Goal: Information Seeking & Learning: Learn about a topic

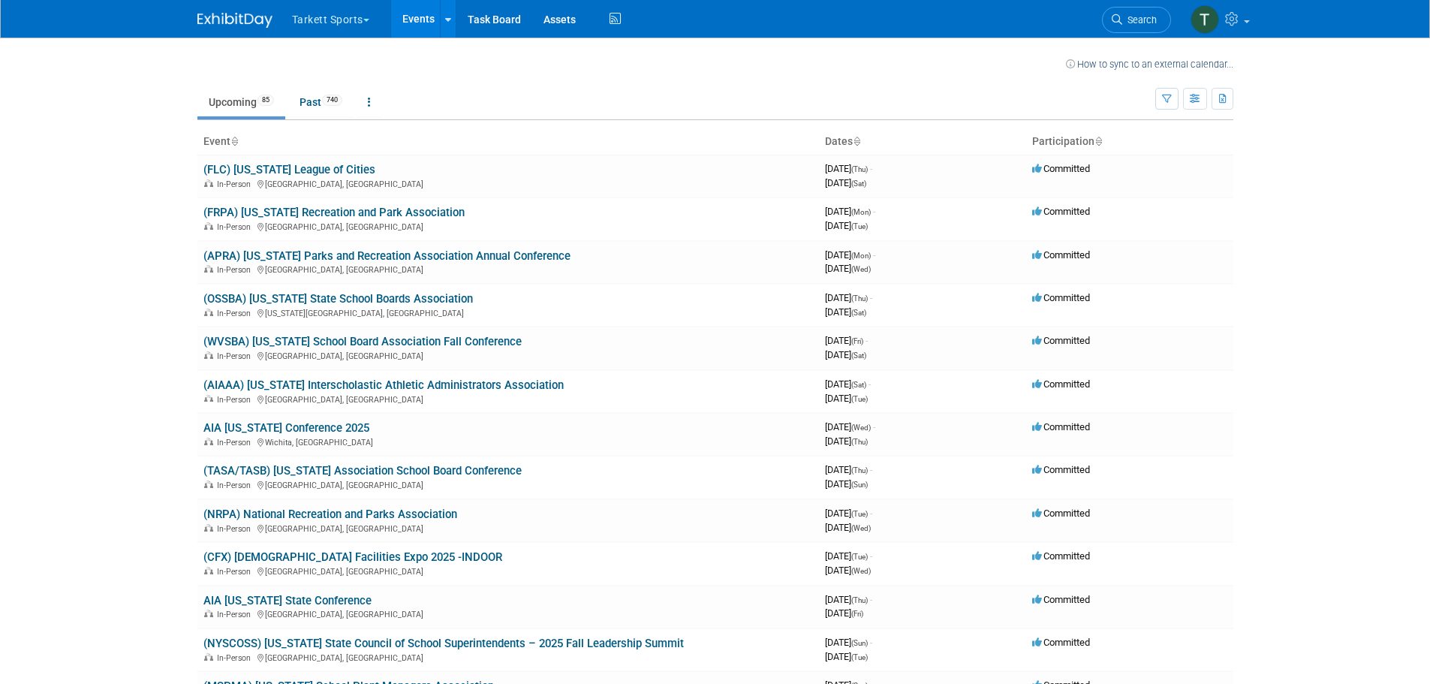
click at [1143, 23] on span "Search" at bounding box center [1139, 19] width 35 height 11
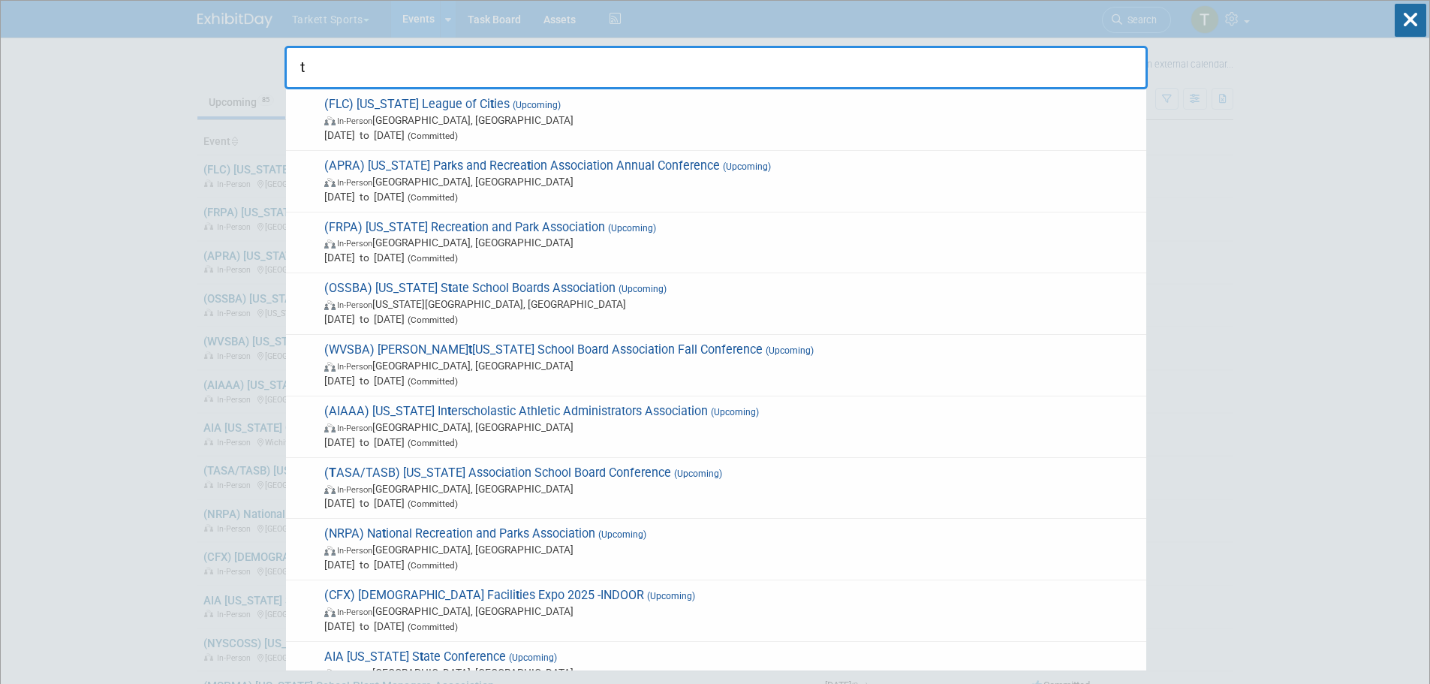
type input "tx"
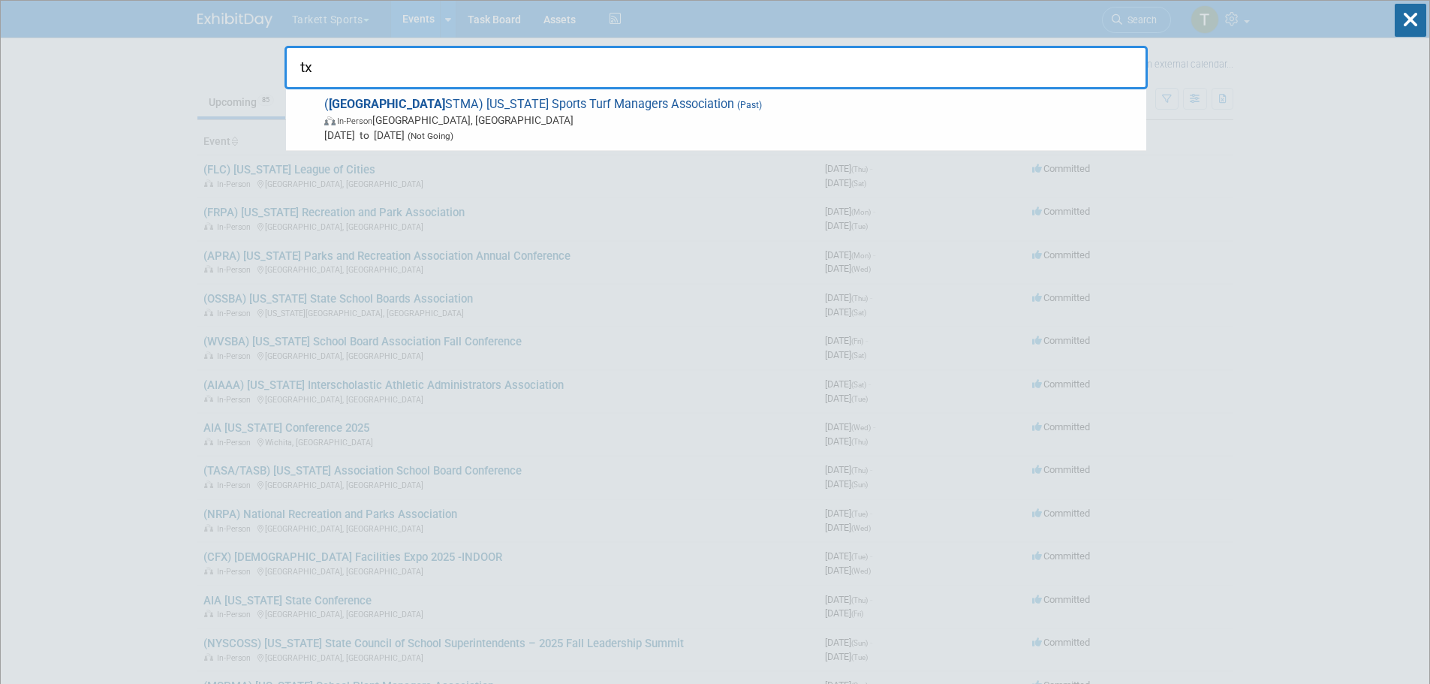
drag, startPoint x: 1036, startPoint y: 68, endPoint x: 212, endPoint y: 53, distance: 825.0
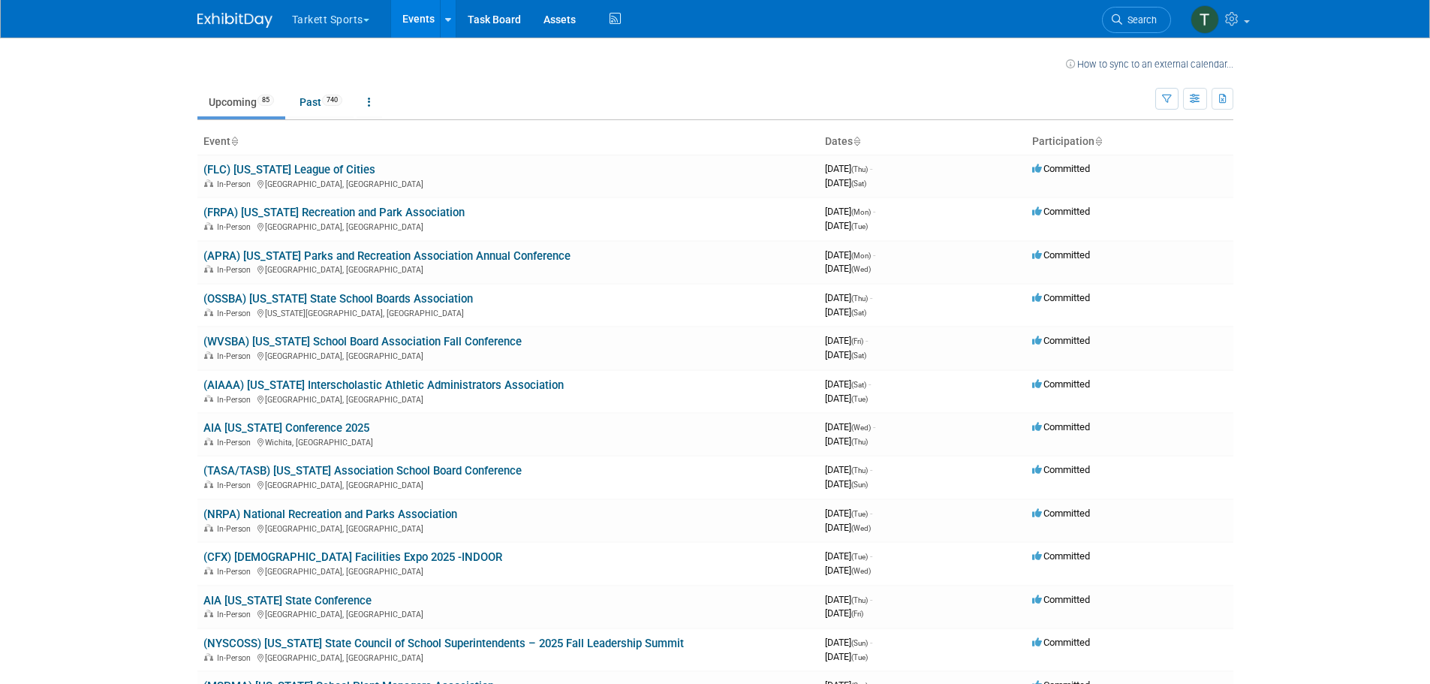
click at [170, 186] on body "Tarkett Sports Choose Workspace: PCC Sports Tarkett Sports Events Recently View…" at bounding box center [715, 342] width 1430 height 684
click at [178, 411] on body "Tarkett Sports Choose Workspace: PCC Sports Tarkett Sports Events Recently View…" at bounding box center [715, 342] width 1430 height 684
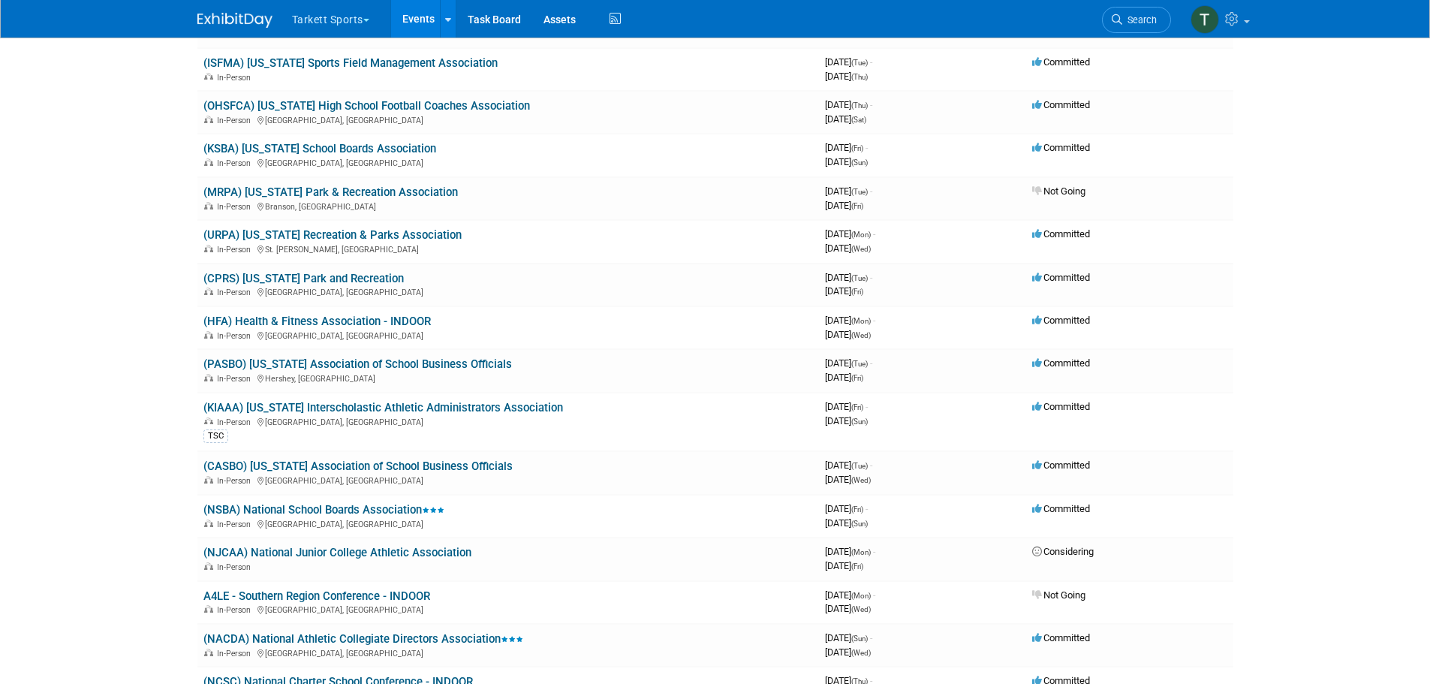
scroll to position [3077, 0]
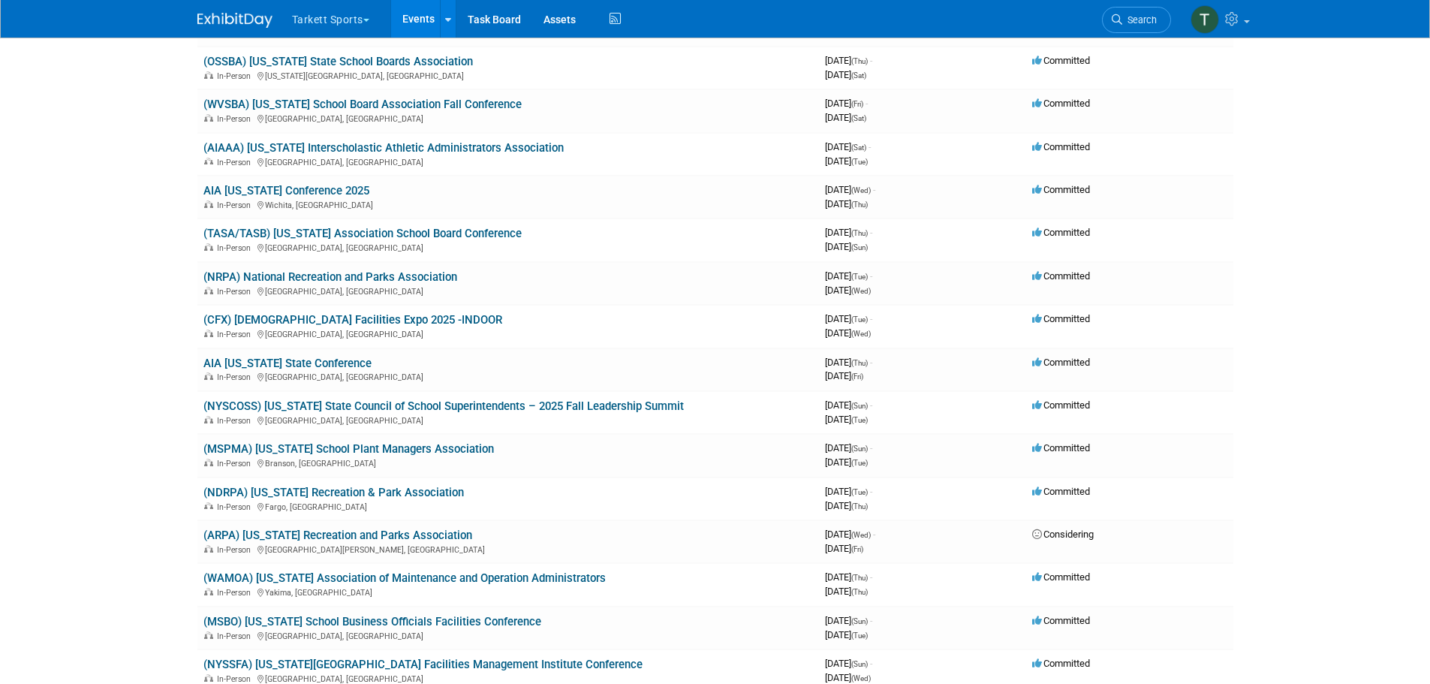
scroll to position [0, 0]
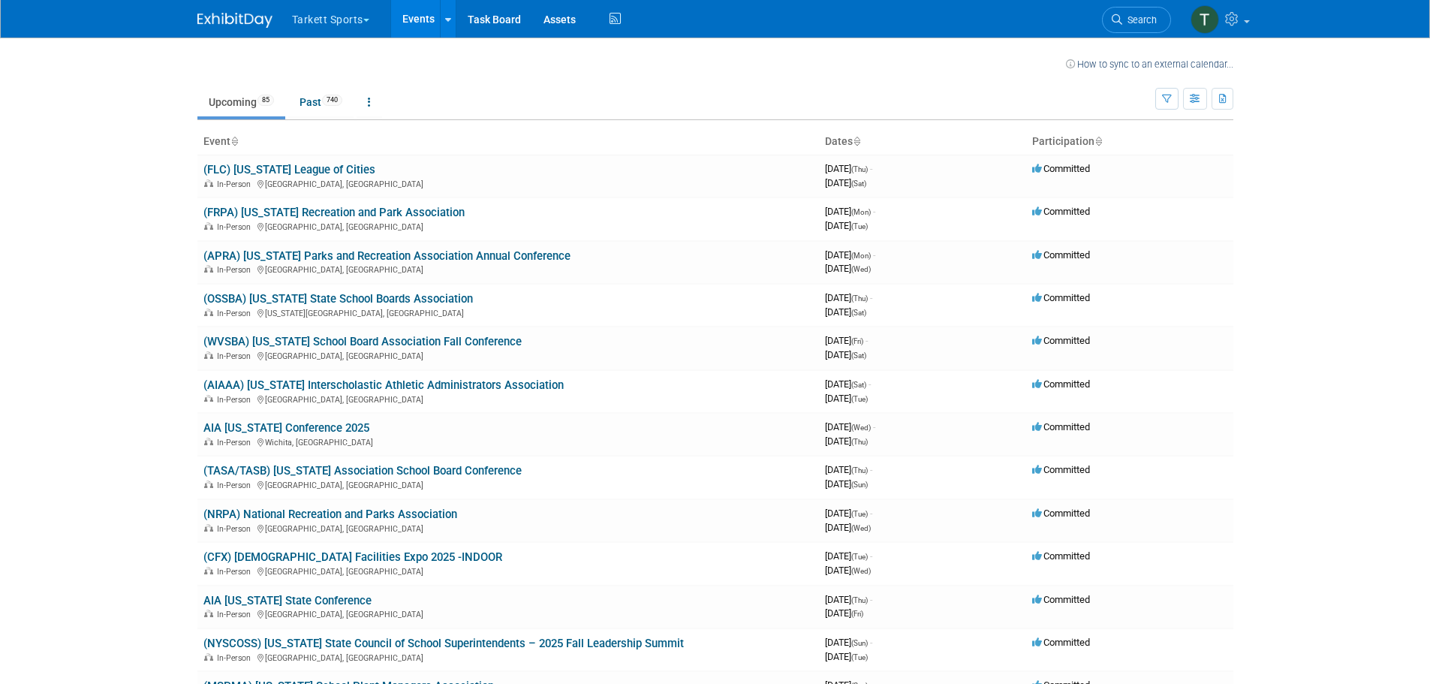
click at [86, 310] on body "Tarkett Sports Choose Workspace: PCC Sports Tarkett Sports Events Recently View…" at bounding box center [715, 342] width 1430 height 684
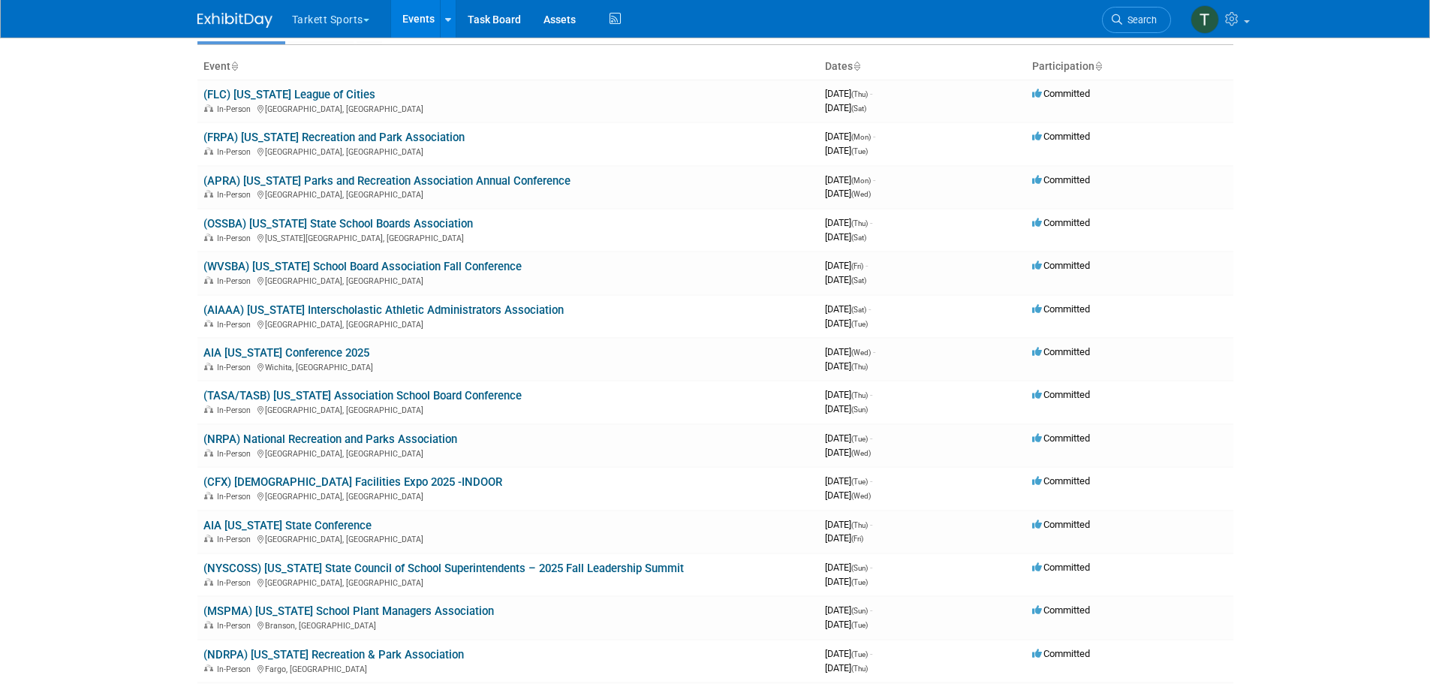
click at [90, 393] on body "Tarkett Sports Choose Workspace: PCC Sports Tarkett Sports Events Recently View…" at bounding box center [715, 267] width 1430 height 684
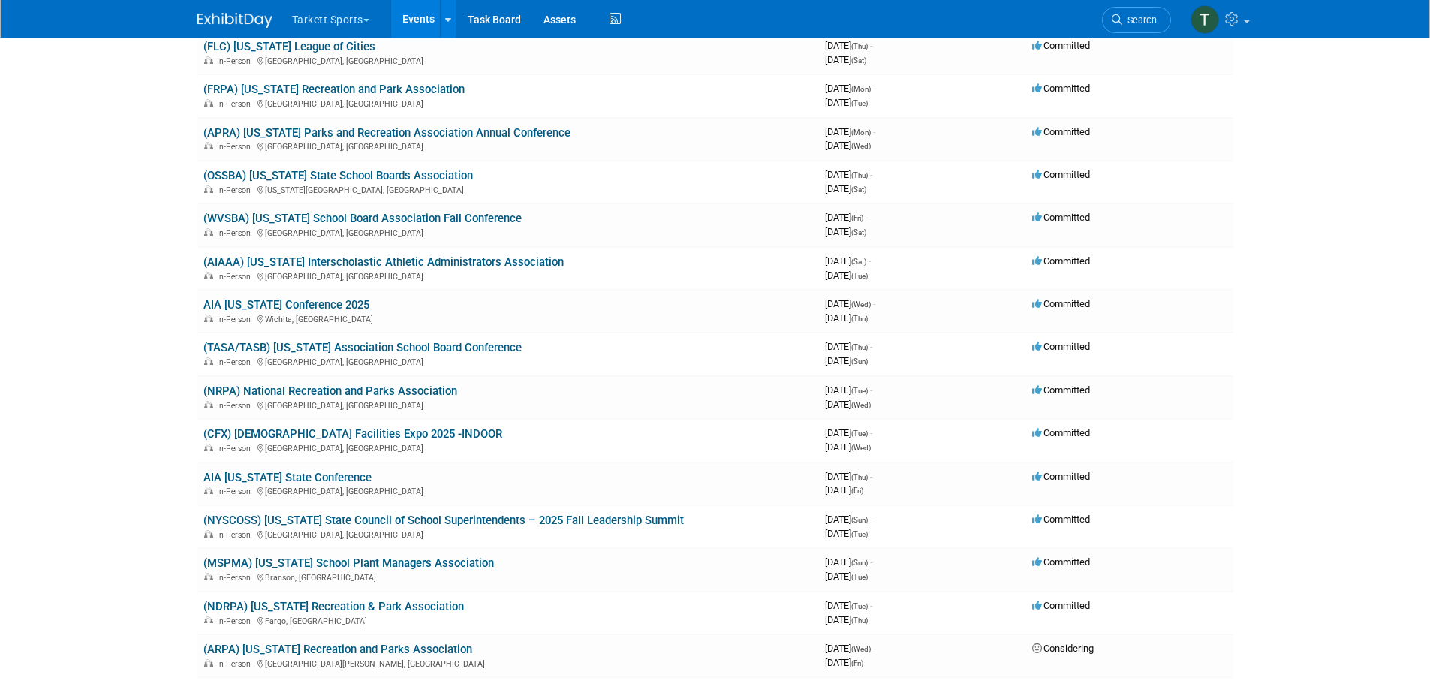
scroll to position [150, 0]
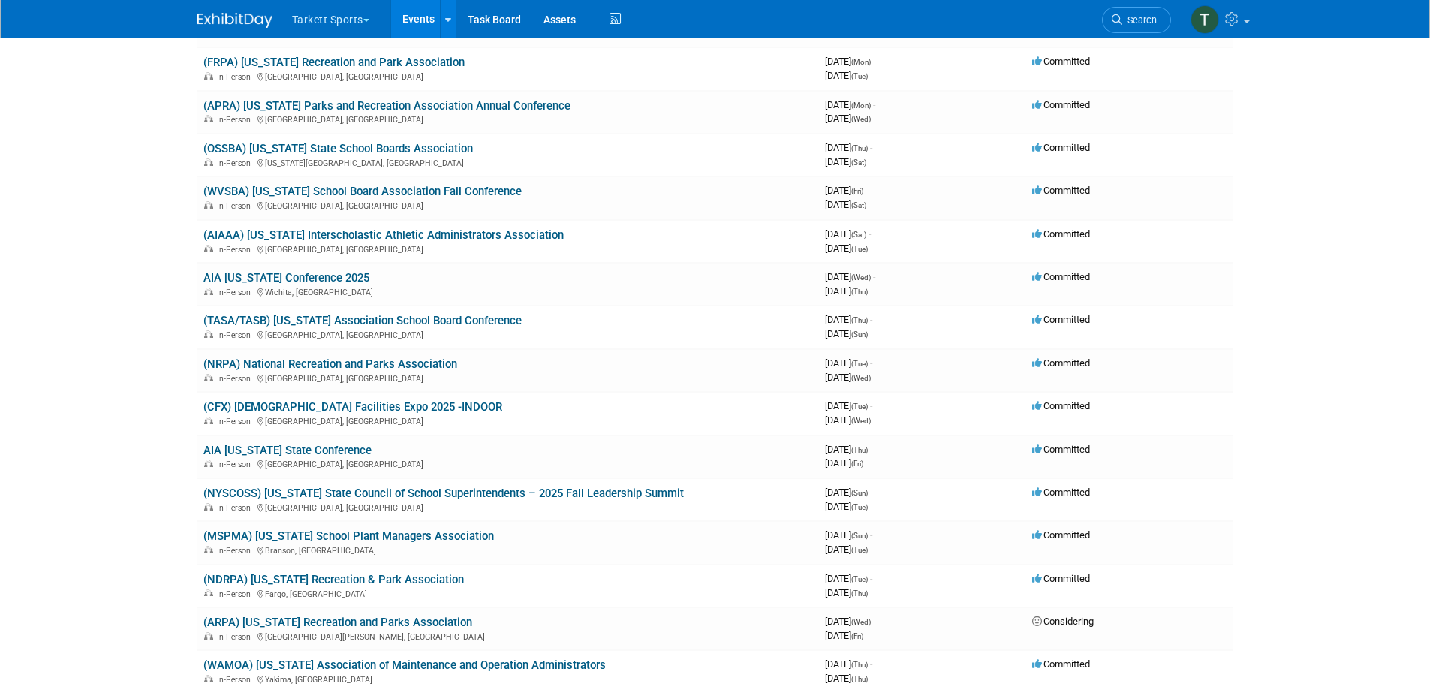
click at [348, 320] on link "(TASA/TASB) [US_STATE] Association School Board Conference" at bounding box center [362, 321] width 318 height 14
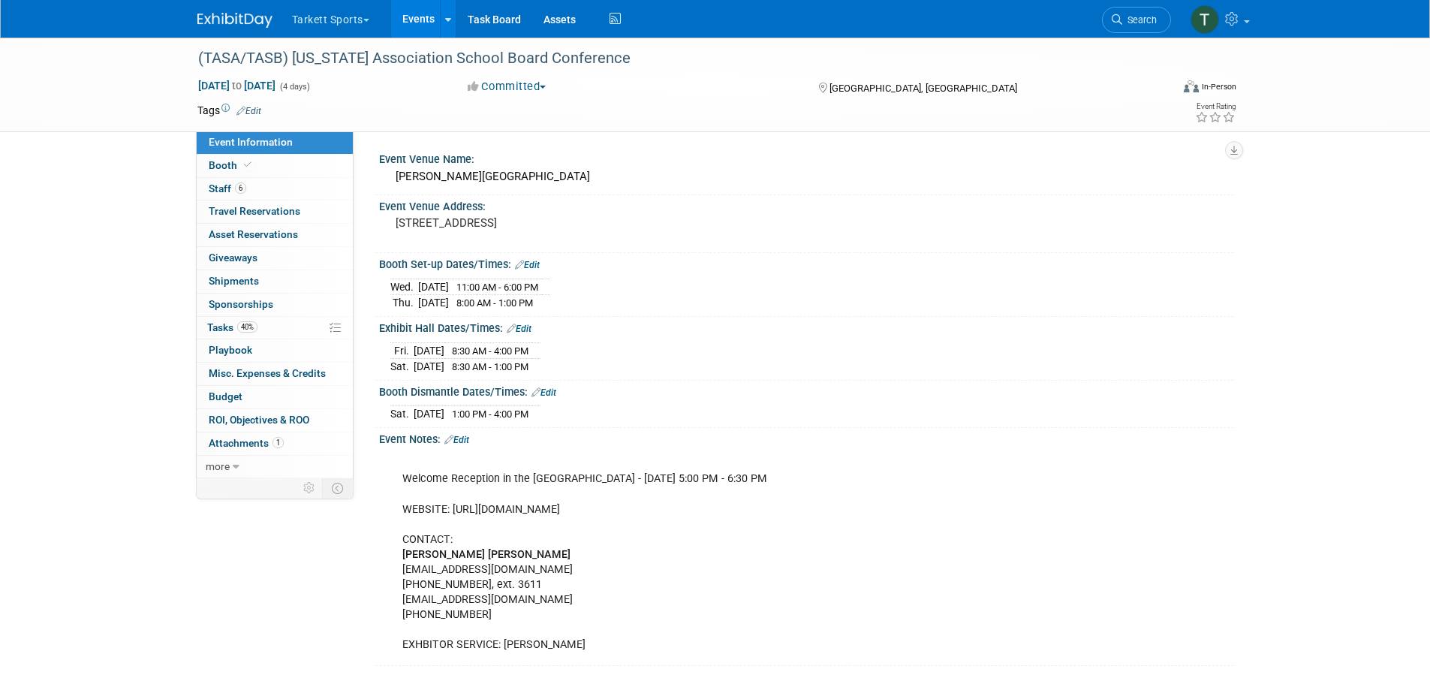
click at [890, 490] on div "Welcome Reception in the Exhibit Hall - Thursday, 9/26/24 5:00 PM - 6:30 PM WEB…" at bounding box center [730, 554] width 676 height 211
click at [345, 564] on div "Event Information Event Info Booth Booth 6 Staff 6 Staff 0 Travel Reservations …" at bounding box center [715, 352] width 1058 height 628
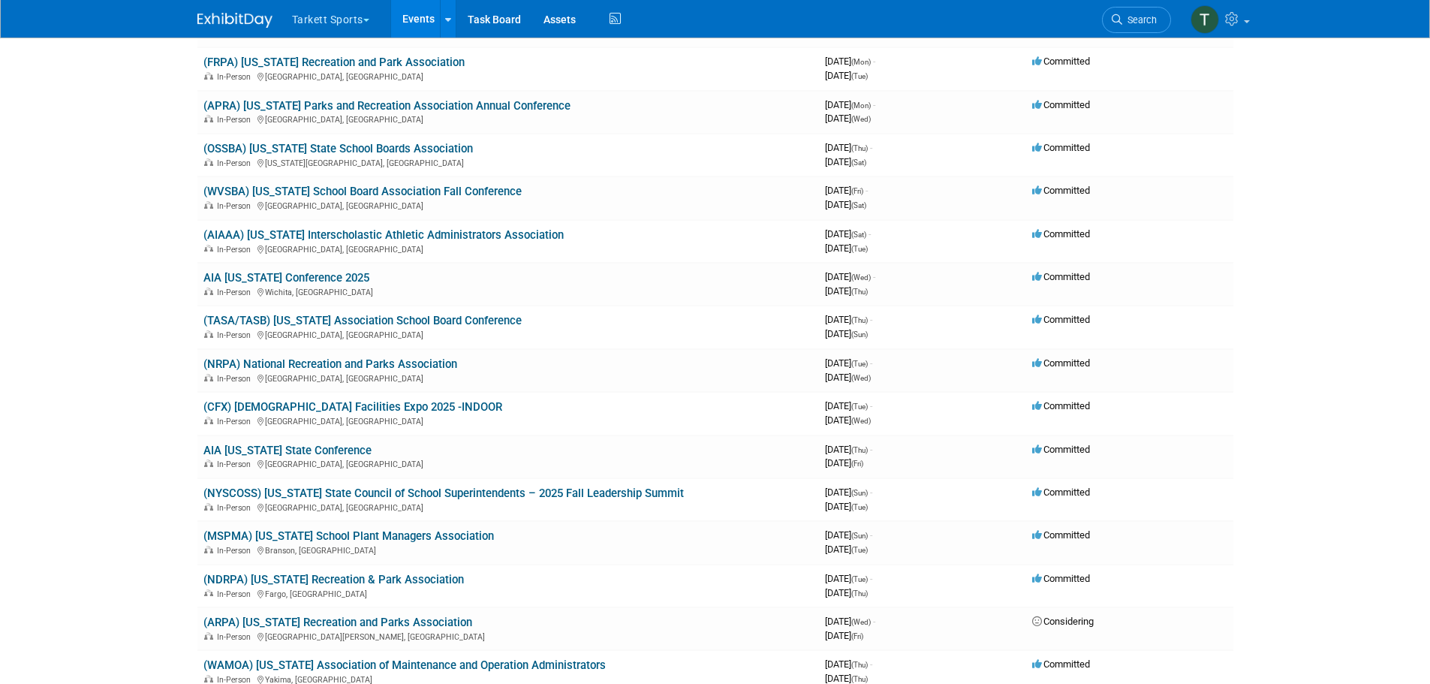
click at [125, 343] on body "Tarkett Sports Choose Workspace: PCC Sports Tarkett Sports Events Recently View…" at bounding box center [715, 192] width 1430 height 684
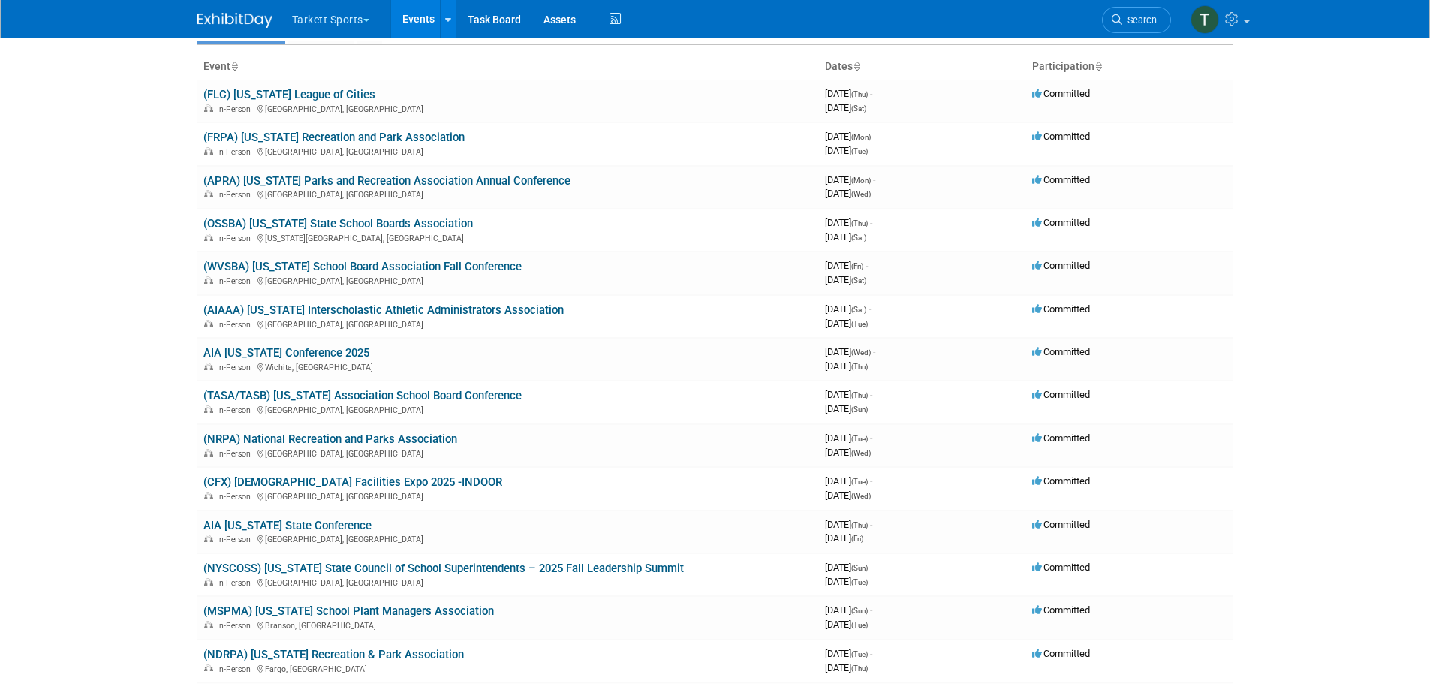
scroll to position [150, 0]
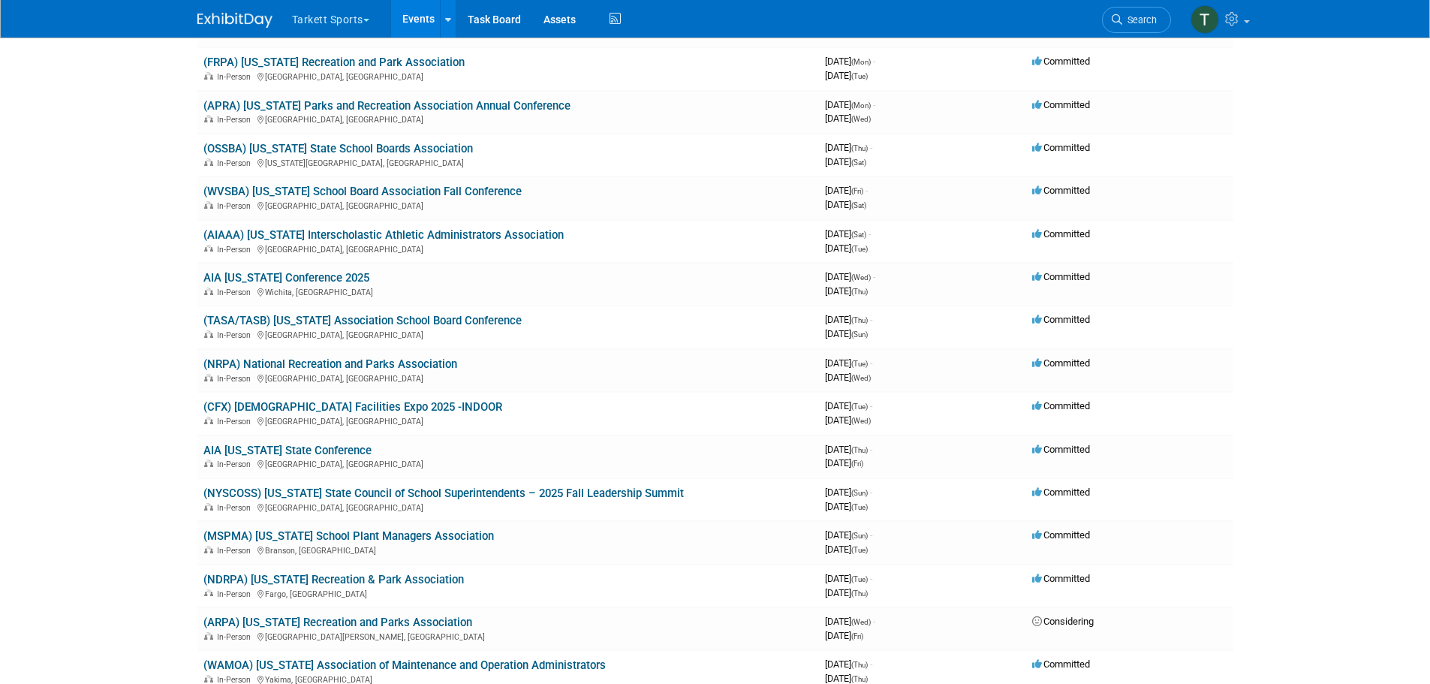
click at [128, 326] on body "Tarkett Sports Choose Workspace: PCC Sports Tarkett Sports Events Recently View…" at bounding box center [715, 192] width 1430 height 684
click at [314, 323] on link "(TASA/TASB) [US_STATE] Association School Board Conference" at bounding box center [362, 321] width 318 height 14
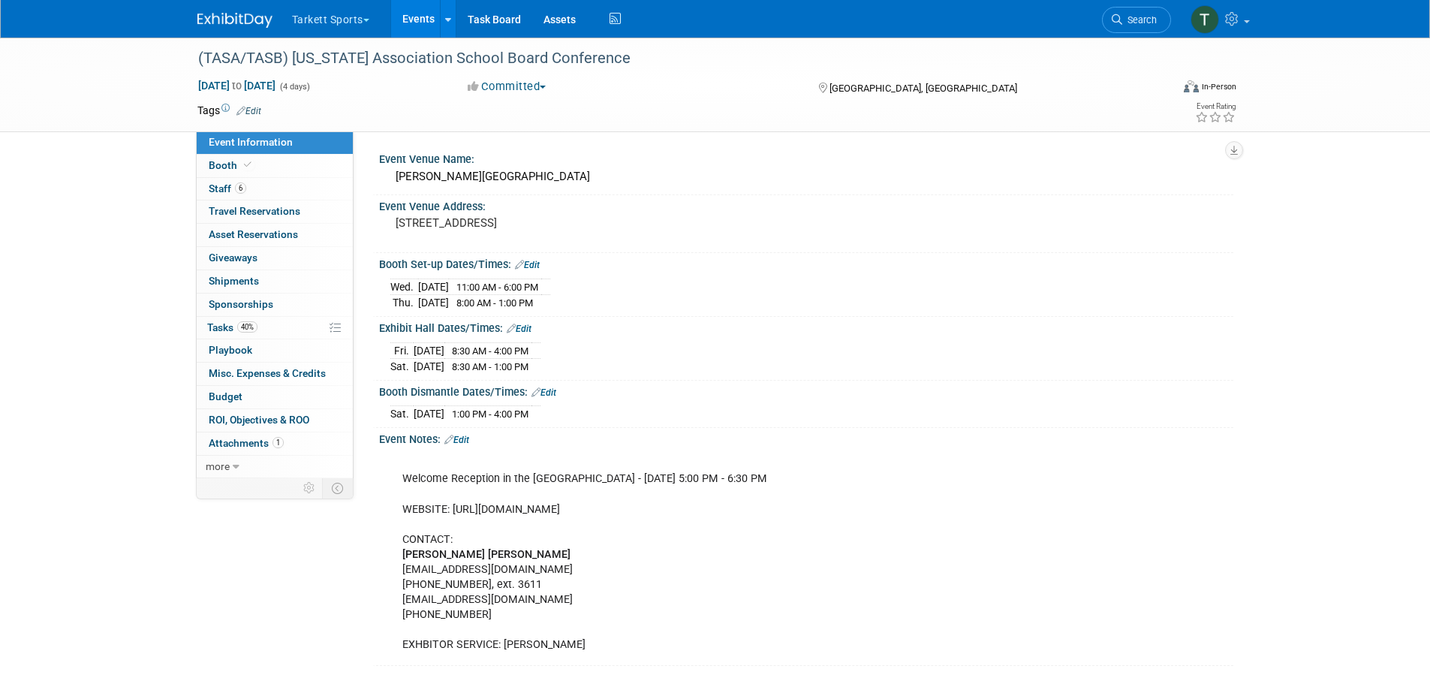
click at [122, 247] on div "(TASA/TASB) Texas Association School Board Conference Sep 11, 2025 to Sep 14, 2…" at bounding box center [715, 367] width 1430 height 658
click at [286, 183] on link "6 Staff 6" at bounding box center [275, 189] width 156 height 23
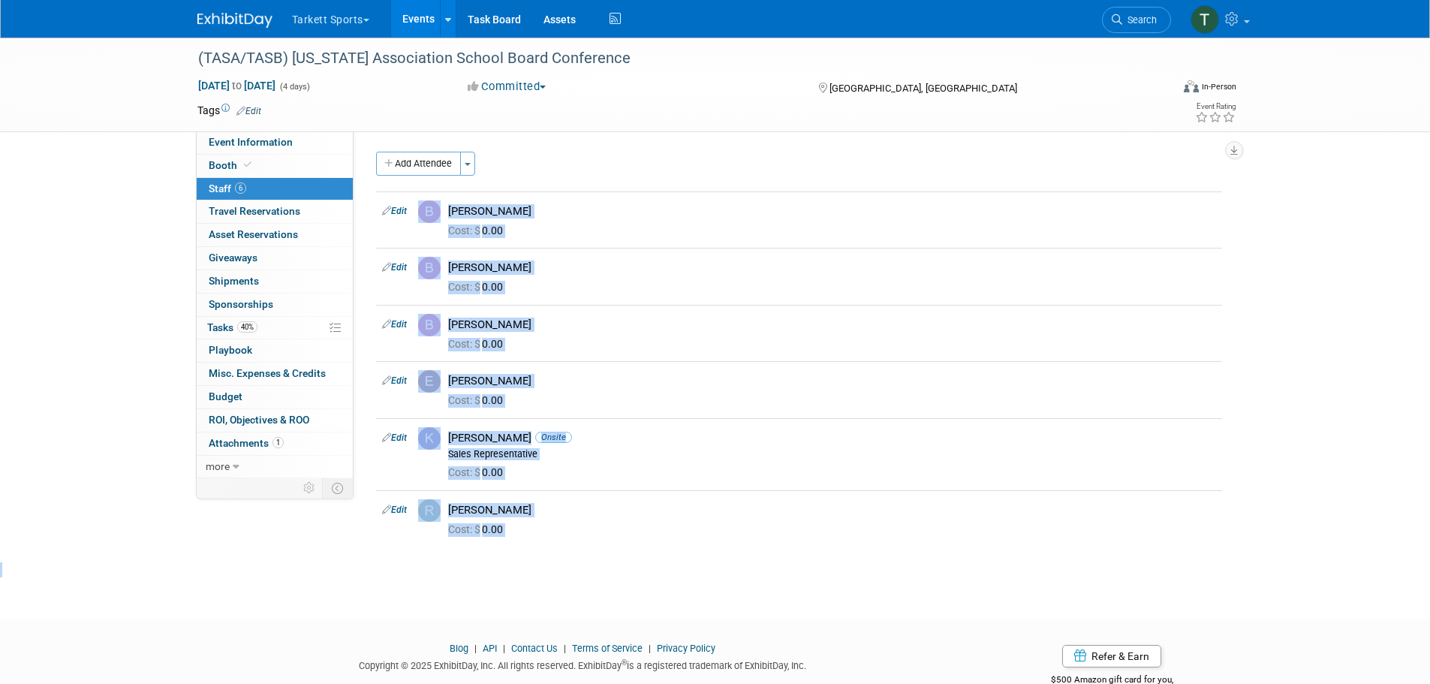
drag, startPoint x: 576, startPoint y: 586, endPoint x: 374, endPoint y: 188, distance: 446.4
click at [374, 188] on div "(TASA/TASB) Texas Association School Board Conference Sep 11, 2025 to Sep 14, 2…" at bounding box center [715, 315] width 1430 height 555
click at [374, 188] on div "Event Venue Name: George R. Brown Convention Center Event Venue Address: 1001 A…" at bounding box center [794, 304] width 880 height 347
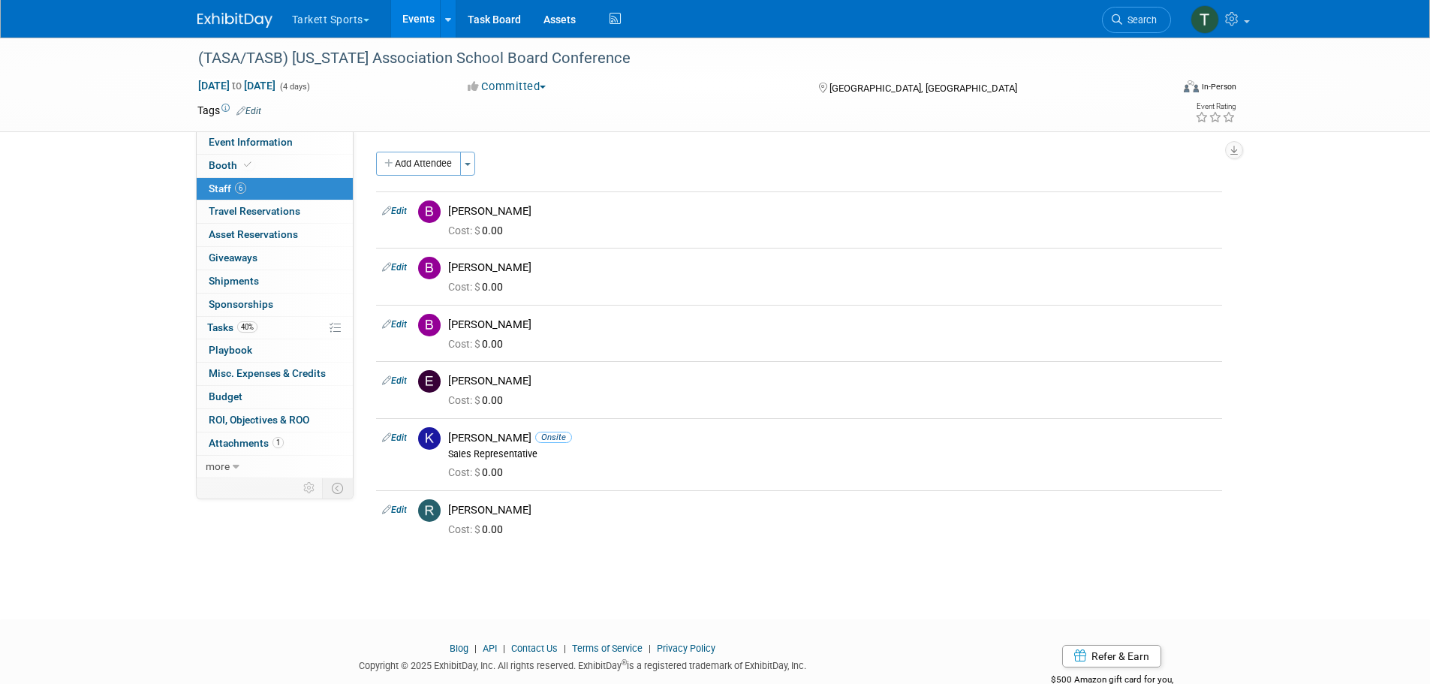
click at [633, 165] on div "Add Attendee Toggle Dropdown Quick -Tag Attendees Apply" at bounding box center [799, 164] width 846 height 24
click at [635, 161] on div "Add Attendee Toggle Dropdown Quick -Tag Attendees Apply" at bounding box center [799, 164] width 846 height 24
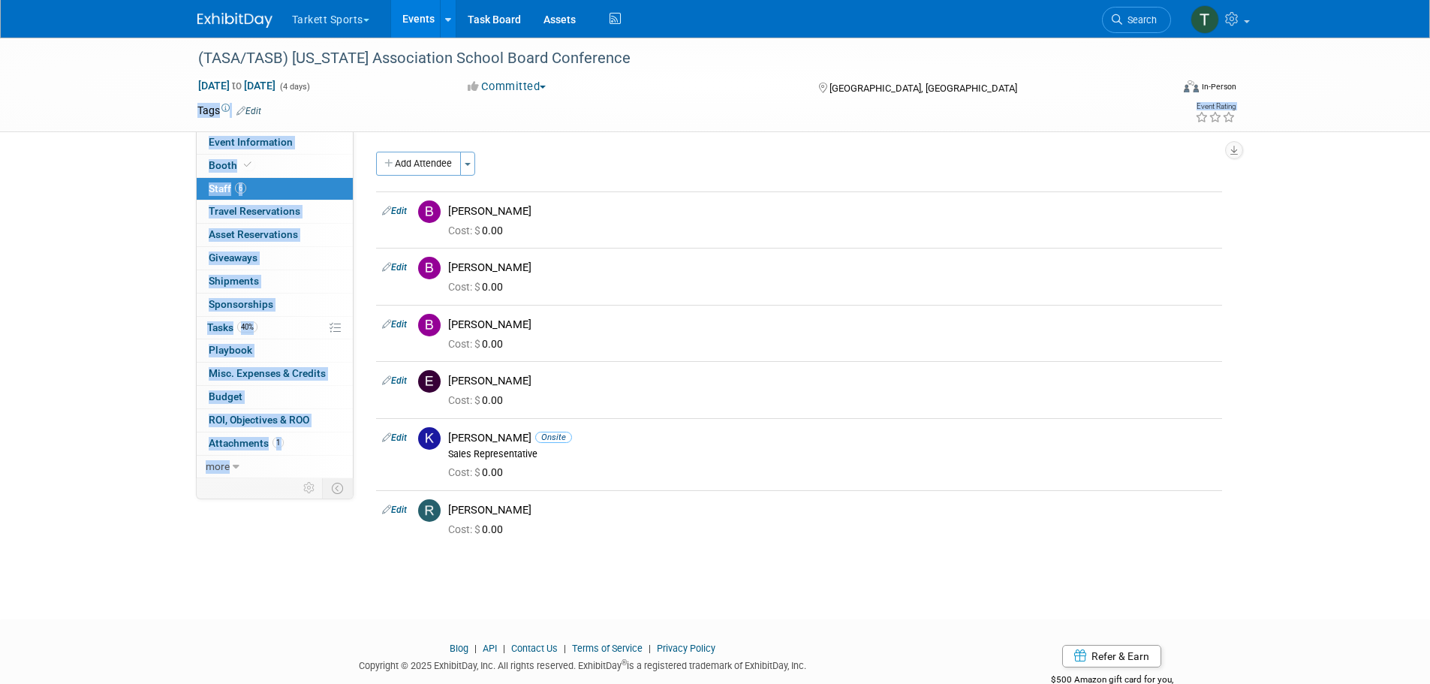
drag, startPoint x: 706, startPoint y: 134, endPoint x: 490, endPoint y: 119, distance: 216.7
click at [490, 119] on div "(TASA/TASB) Texas Association School Board Conference Sep 11, 2025 to Sep 14, 2…" at bounding box center [715, 315] width 1430 height 555
click at [490, 119] on div "Tags Edit" at bounding box center [628, 111] width 862 height 20
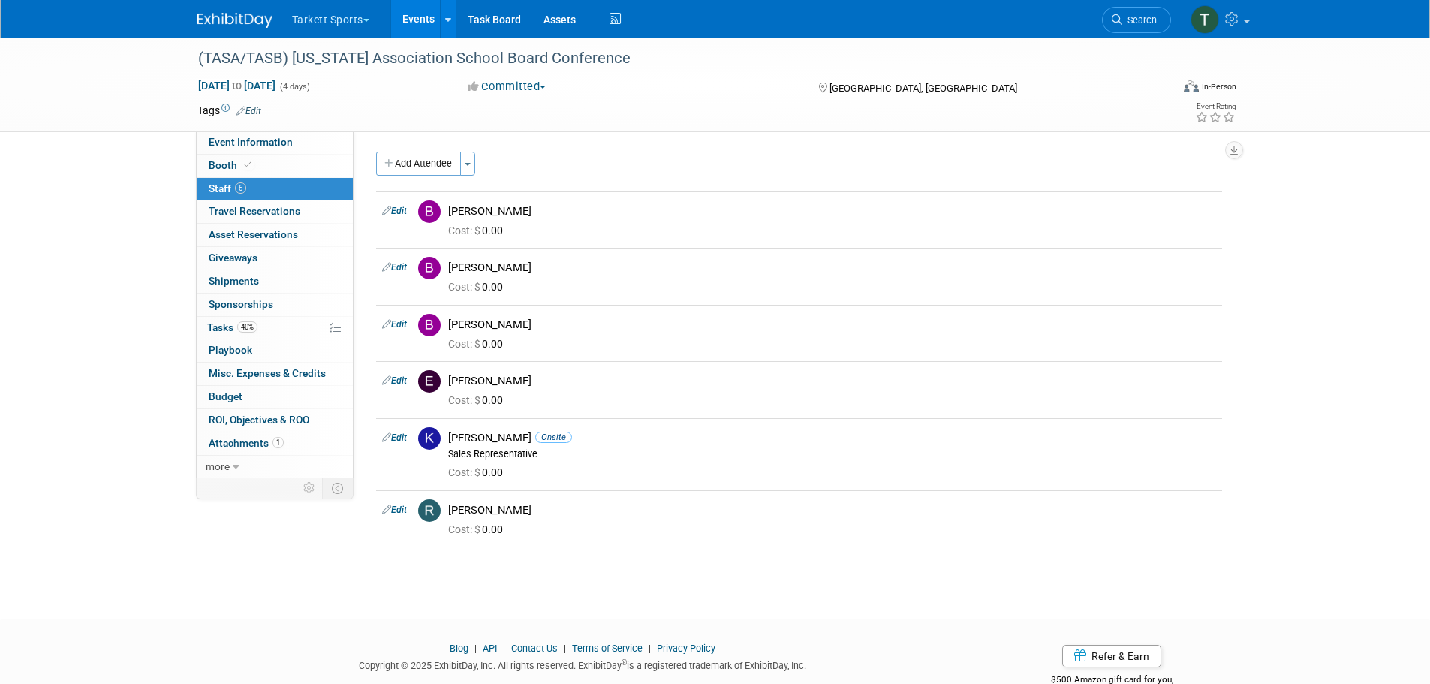
click at [125, 198] on div "(TASA/TASB) Texas Association School Board Conference Sep 11, 2025 to Sep 14, 2…" at bounding box center [715, 315] width 1430 height 555
click at [105, 209] on div "(TASA/TASB) Texas Association School Board Conference Sep 11, 2025 to Sep 14, 2…" at bounding box center [715, 315] width 1430 height 555
click at [226, 189] on span "Staff 6" at bounding box center [228, 188] width 38 height 12
click at [236, 143] on span "Event Information" at bounding box center [251, 142] width 84 height 12
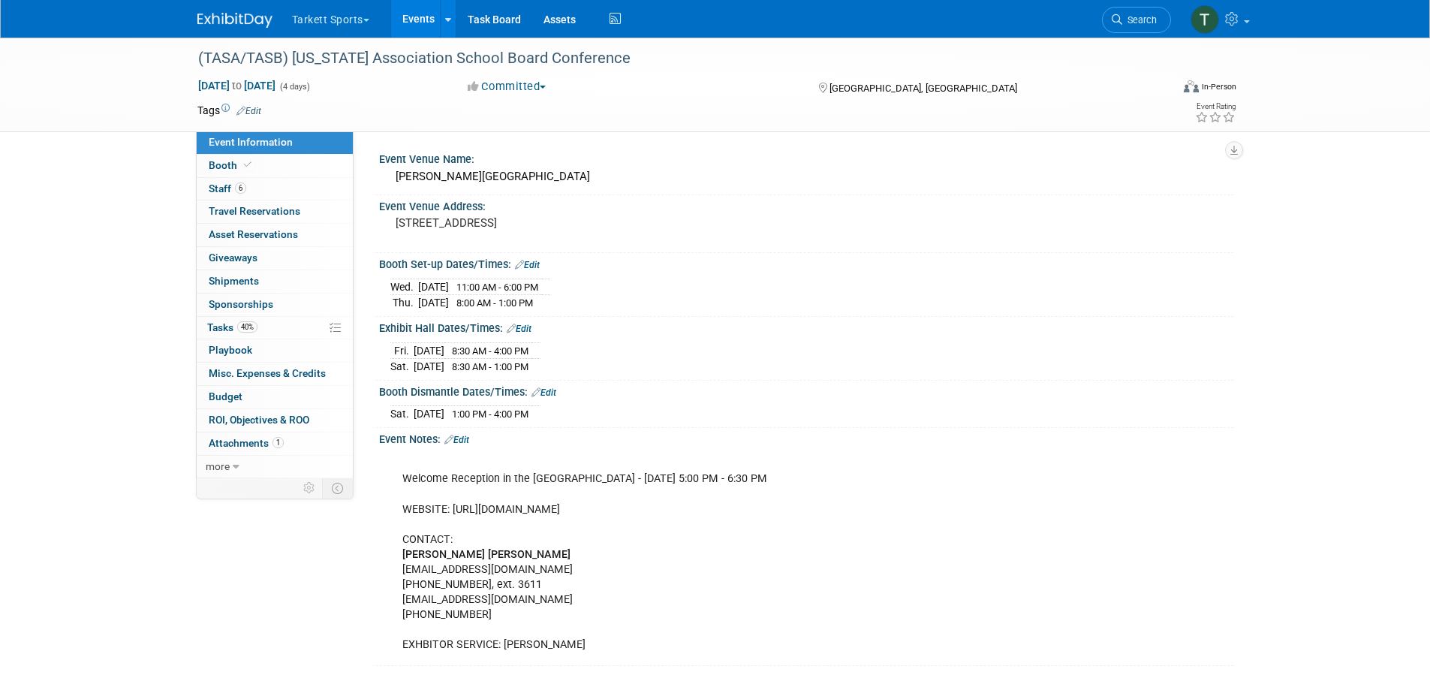
click at [135, 272] on div "(TASA/TASB) Texas Association School Board Conference Sep 11, 2025 to Sep 14, 2…" at bounding box center [715, 367] width 1430 height 658
click at [65, 265] on div "(TASA/TASB) Texas Association School Board Conference Sep 11, 2025 to Sep 14, 2…" at bounding box center [715, 367] width 1430 height 658
click at [116, 522] on div "(TASA/TASB) Texas Association School Board Conference Sep 11, 2025 to Sep 14, 2…" at bounding box center [715, 367] width 1430 height 658
click at [287, 143] on span "Event Information" at bounding box center [251, 142] width 84 height 12
click at [165, 146] on div "(TASA/TASB) Texas Association School Board Conference Sep 11, 2025 to Sep 14, 2…" at bounding box center [715, 367] width 1430 height 658
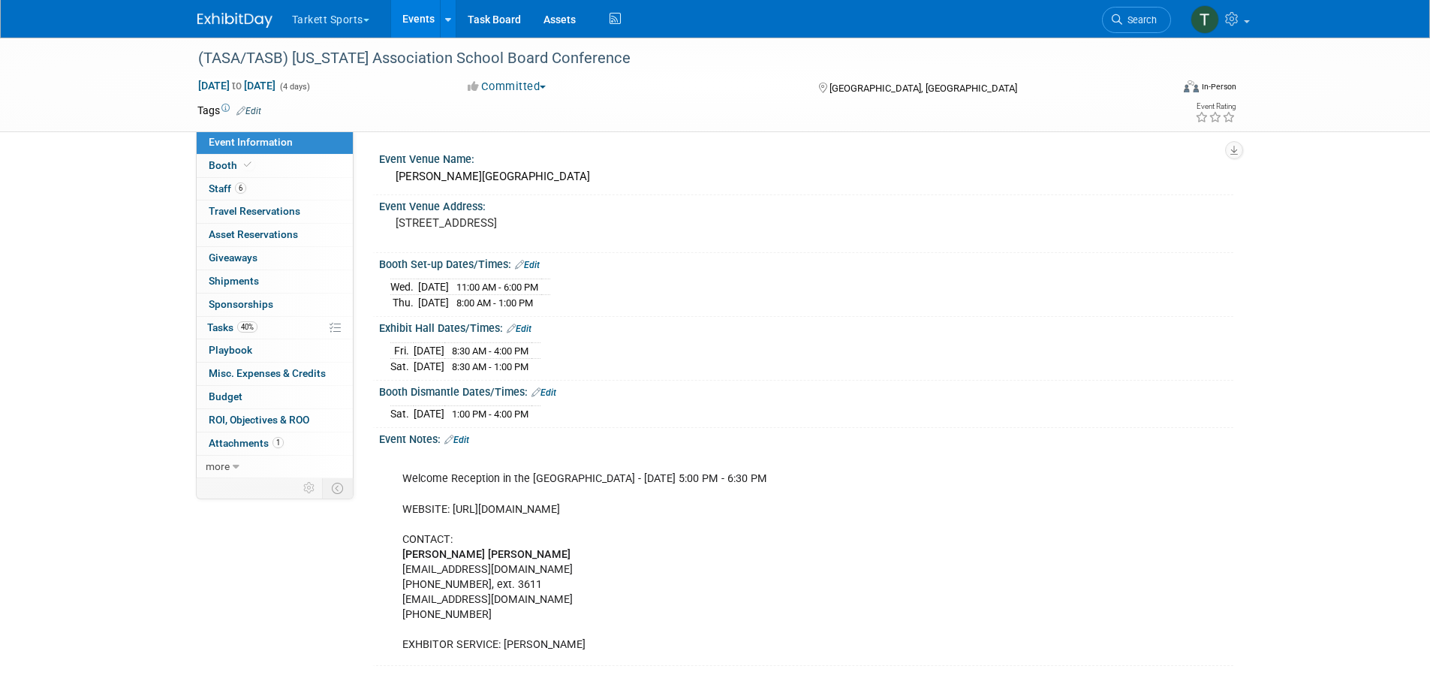
click at [99, 167] on div "(TASA/TASB) Texas Association School Board Conference Sep 11, 2025 to Sep 14, 2…" at bounding box center [715, 367] width 1430 height 658
click at [211, 137] on span "Event Information" at bounding box center [251, 142] width 84 height 12
click at [243, 27] on img at bounding box center [234, 20] width 75 height 15
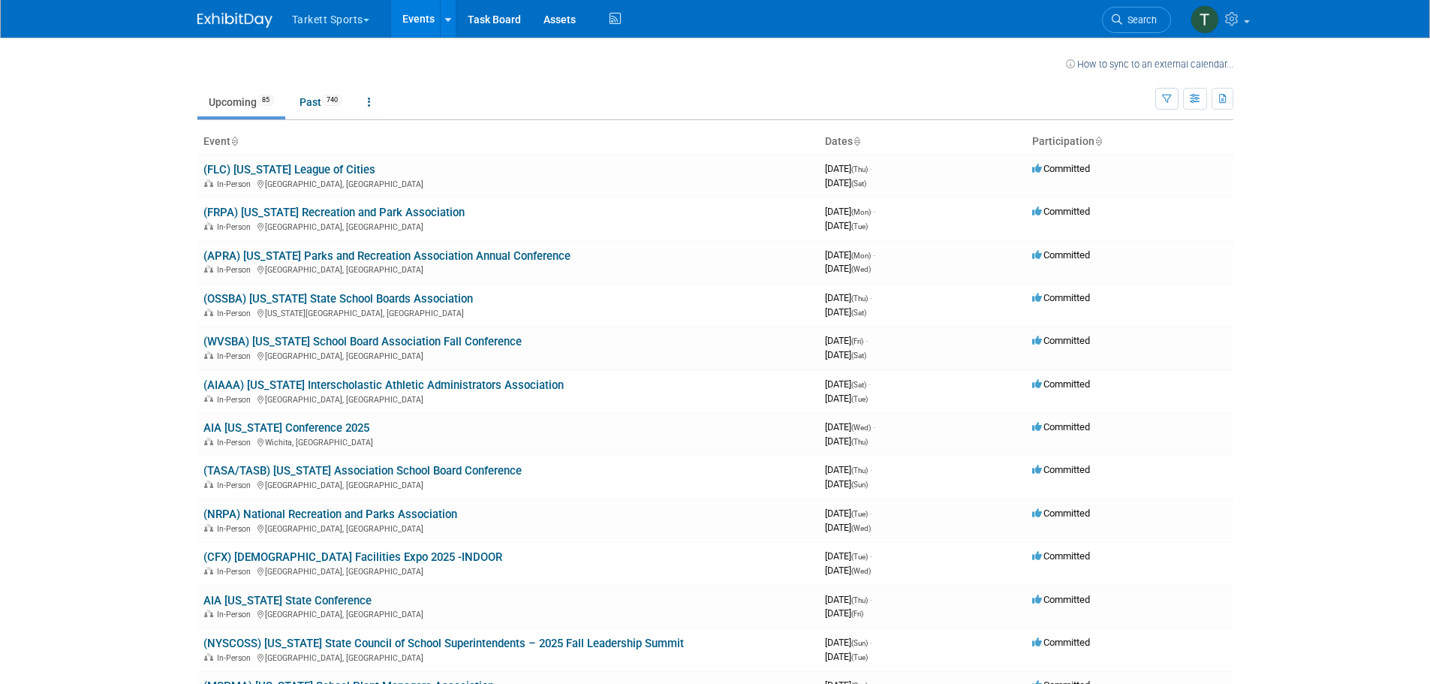
click at [1138, 26] on link "Search" at bounding box center [1136, 20] width 69 height 26
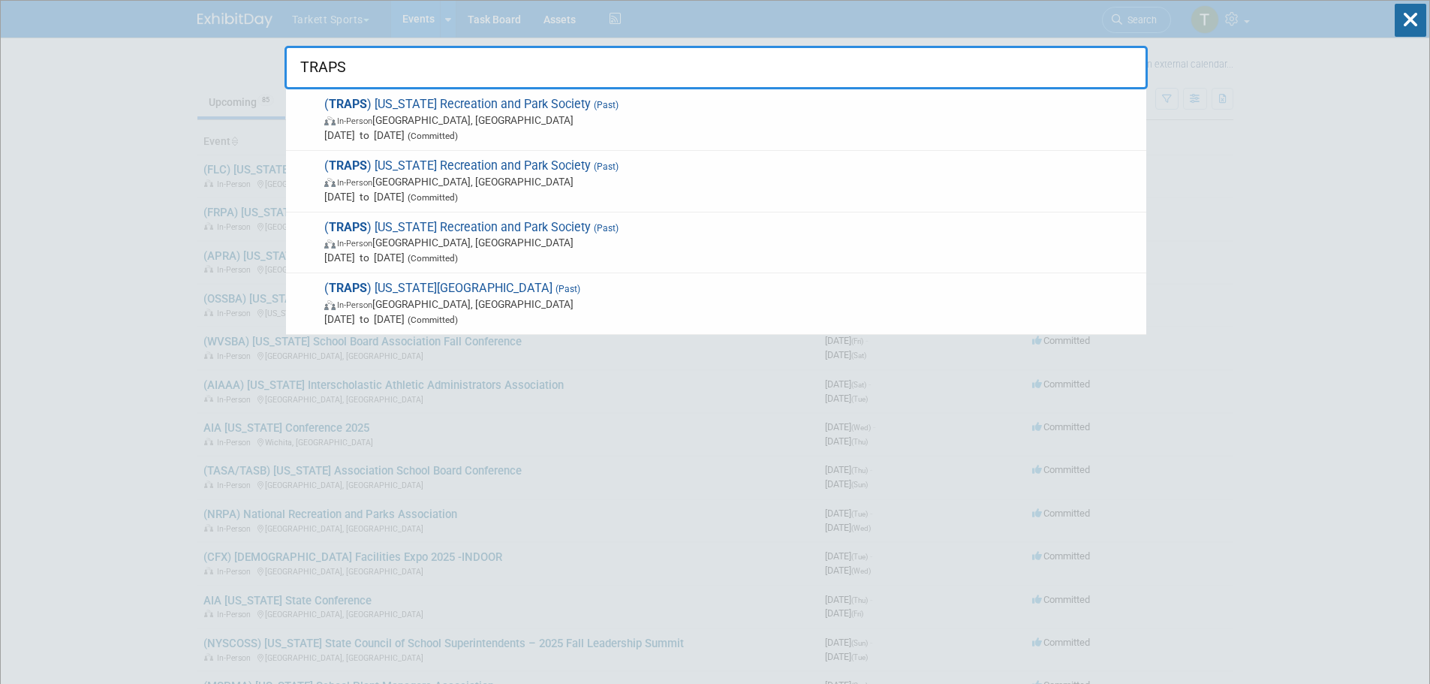
type input "TRAPS"
click at [568, 131] on span "[DATE] to [DATE] (Committed)" at bounding box center [731, 135] width 814 height 15
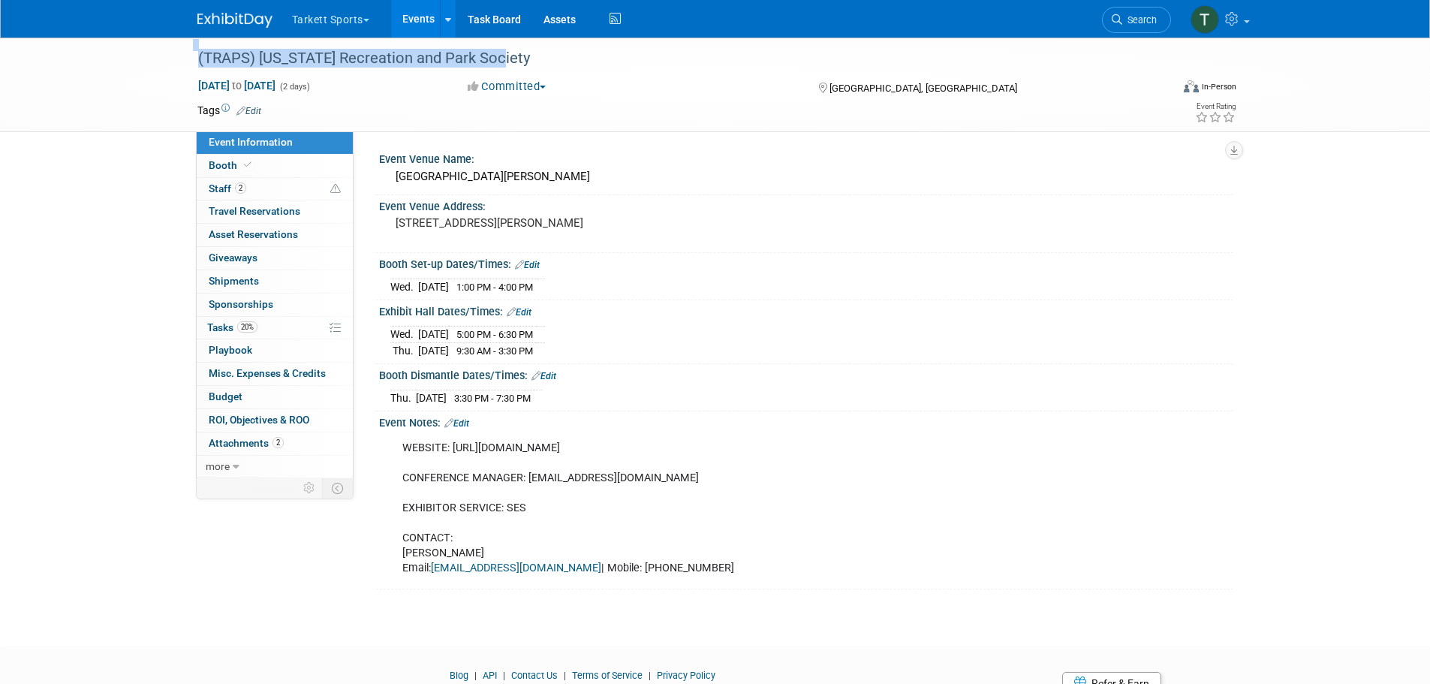
drag, startPoint x: 163, startPoint y: 59, endPoint x: 576, endPoint y: 61, distance: 413.6
click at [576, 61] on div "(TRAPS) [US_STATE] Recreation and Park Society [DATE] to [DATE] (2 days) [DATE]…" at bounding box center [715, 85] width 1430 height 95
click at [576, 61] on div "(TRAPS) [US_STATE] Recreation and Park Society" at bounding box center [670, 58] width 955 height 27
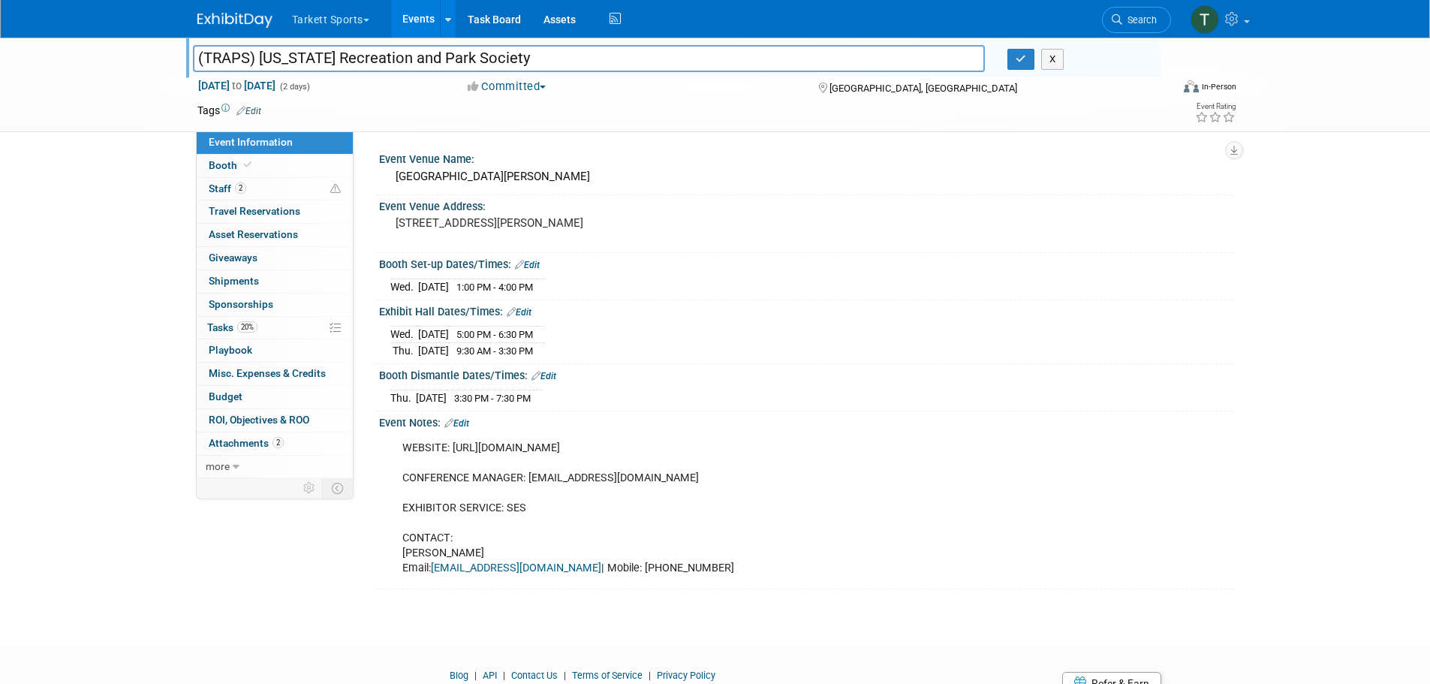
click at [118, 218] on div "(TRAPS) [US_STATE] Recreation and Park Society (TRAPS) [US_STATE] Recreation an…" at bounding box center [715, 329] width 1430 height 582
click at [176, 128] on div "(TRAPS) [US_STATE] Recreation and Park Society (TRAPS) [US_STATE] Recreation an…" at bounding box center [715, 85] width 1430 height 95
